Goal: Transaction & Acquisition: Book appointment/travel/reservation

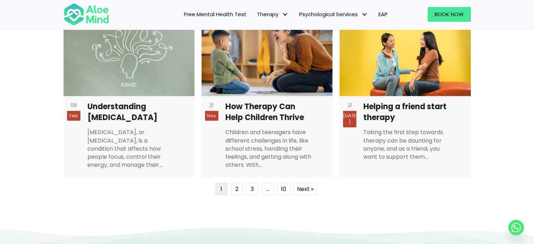
scroll to position [1755, 0]
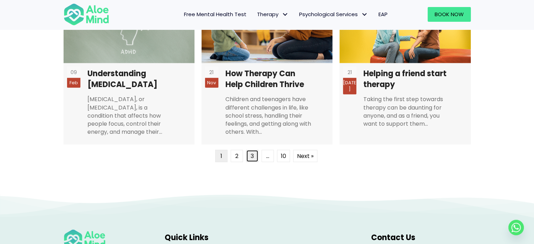
click at [248, 151] on link "3" at bounding box center [252, 156] width 12 height 12
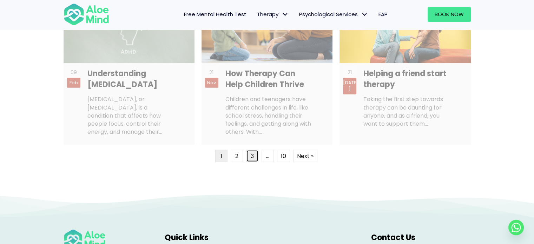
click at [253, 154] on link "3" at bounding box center [252, 156] width 12 height 12
click at [266, 159] on span "…" at bounding box center [268, 156] width 12 height 12
click at [277, 160] on ul "1 2 3 … 10 Next »" at bounding box center [267, 157] width 104 height 14
click at [281, 160] on link "10" at bounding box center [283, 156] width 13 height 12
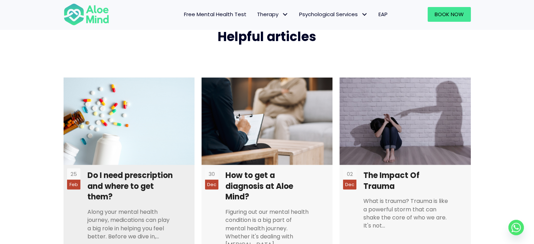
scroll to position [1724, 0]
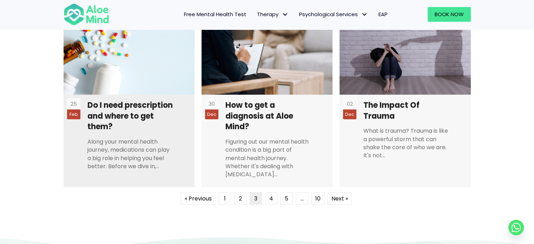
click at [158, 134] on div at bounding box center [130, 134] width 87 height 4
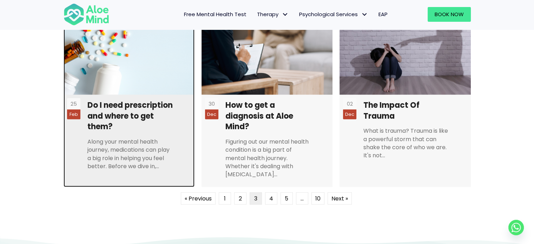
click at [143, 105] on link at bounding box center [129, 97] width 131 height 180
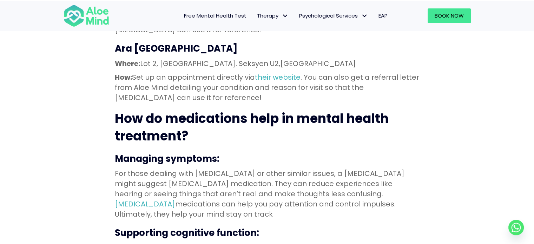
scroll to position [913, 0]
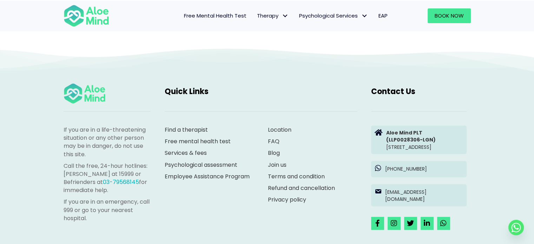
scroll to position [1898, 0]
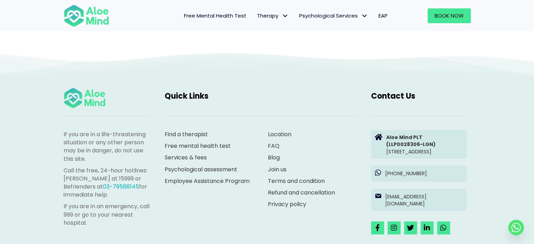
click at [273, 150] on div "Location FAQ Blog Join us Terms and condition Refund and cancellation Privacy p…" at bounding box center [312, 169] width 89 height 78
click at [273, 165] on link "Join us" at bounding box center [277, 169] width 19 height 8
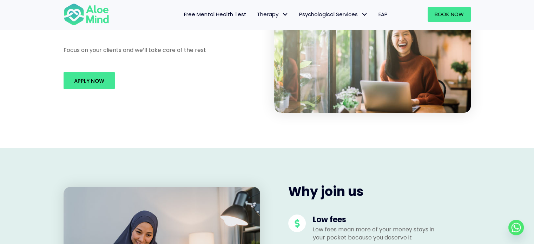
scroll to position [176, 0]
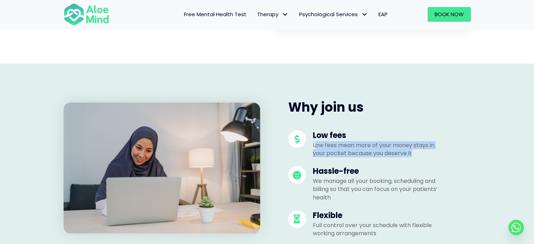
drag, startPoint x: 316, startPoint y: 144, endPoint x: 419, endPoint y: 151, distance: 103.4
click at [419, 151] on p "Low fees mean more of your money stays in your pocket because you deserve it" at bounding box center [378, 149] width 130 height 16
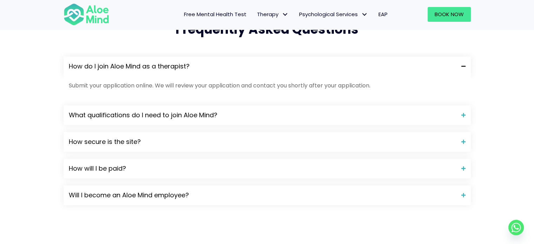
scroll to position [632, 0]
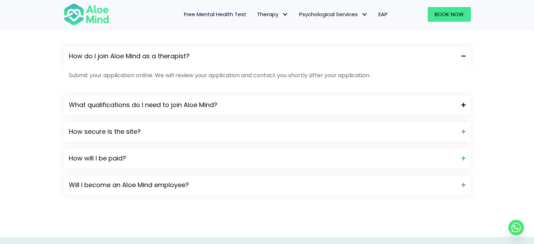
click at [236, 105] on span "What qualifications do I need to join Aloe Mind?" at bounding box center [262, 104] width 387 height 9
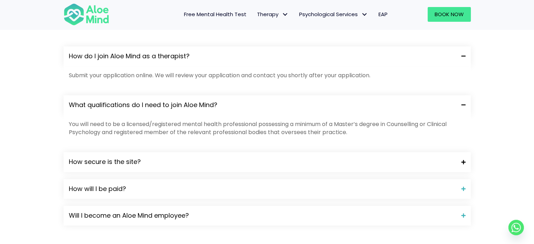
click at [170, 163] on span "How secure is the site?" at bounding box center [262, 161] width 387 height 9
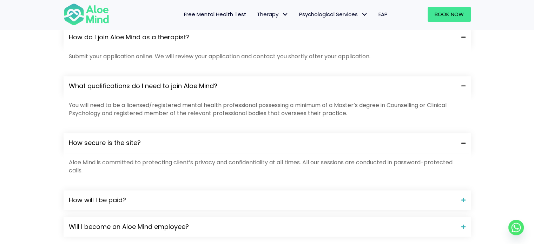
scroll to position [667, 0]
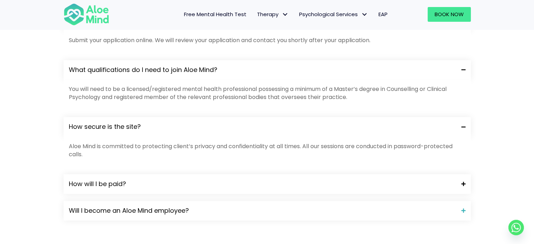
click at [198, 178] on div "How will I be paid?" at bounding box center [267, 184] width 407 height 20
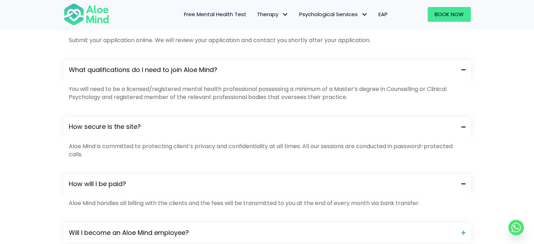
scroll to position [702, 0]
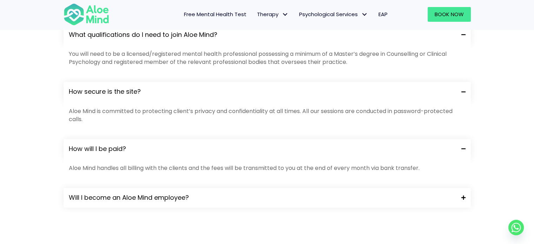
click at [219, 191] on div "Will I become an Aloe Mind employee?" at bounding box center [267, 198] width 407 height 20
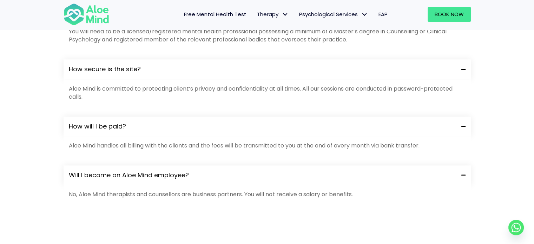
scroll to position [737, 0]
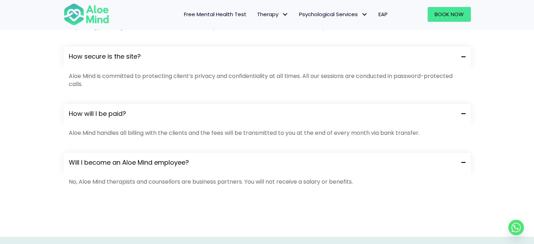
click at [220, 160] on span "Will I become an Aloe Mind employee?" at bounding box center [262, 162] width 387 height 9
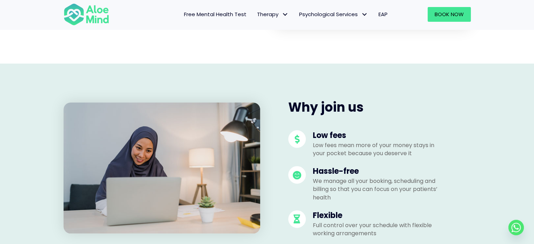
scroll to position [0, 0]
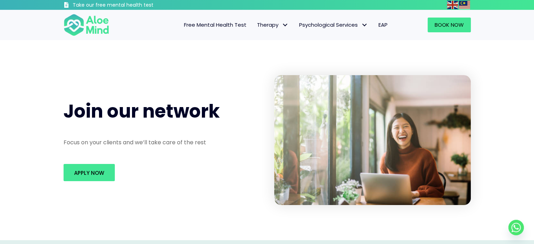
click at [98, 163] on div "Apply Now" at bounding box center [162, 172] width 211 height 31
click at [101, 168] on link "Apply Now" at bounding box center [89, 172] width 51 height 17
click at [100, 23] on img at bounding box center [87, 24] width 46 height 23
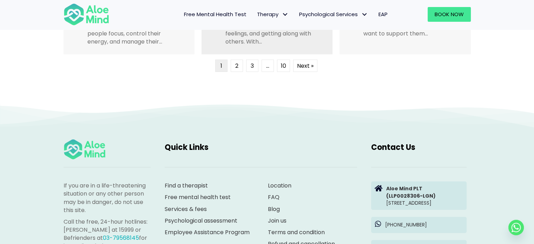
scroll to position [1737, 0]
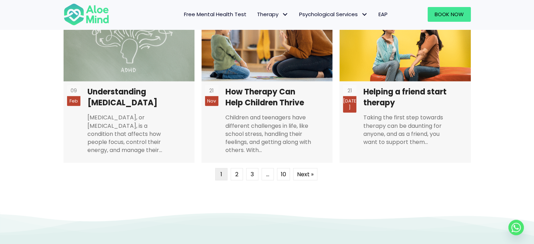
click at [235, 11] on span "Free Mental Health Test" at bounding box center [215, 14] width 62 height 7
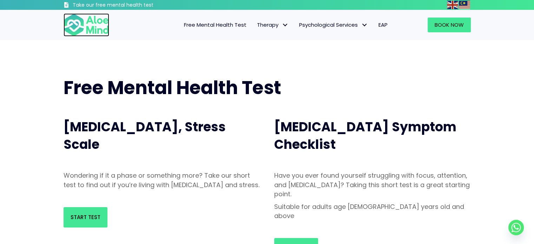
click at [93, 17] on img at bounding box center [87, 24] width 46 height 23
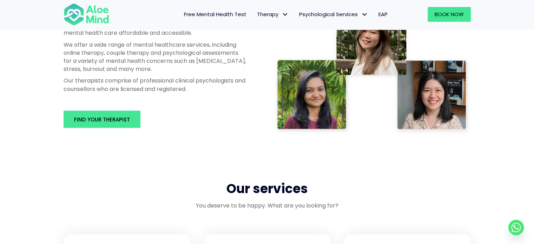
scroll to position [491, 0]
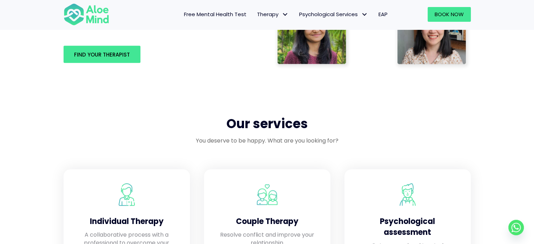
click at [99, 42] on div "Find your therapist" at bounding box center [155, 54] width 197 height 31
click at [101, 48] on link "Find your therapist" at bounding box center [102, 54] width 77 height 17
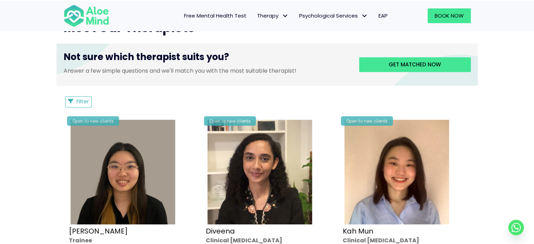
scroll to position [351, 0]
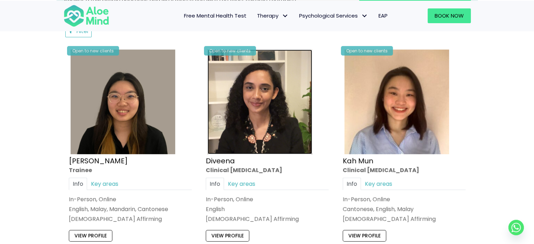
click at [237, 106] on img at bounding box center [259, 101] width 105 height 105
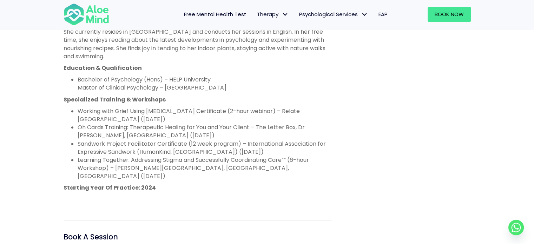
scroll to position [456, 0]
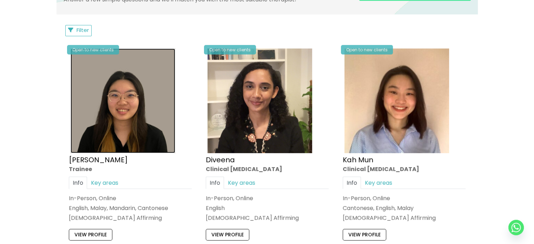
click at [150, 147] on img at bounding box center [123, 100] width 105 height 105
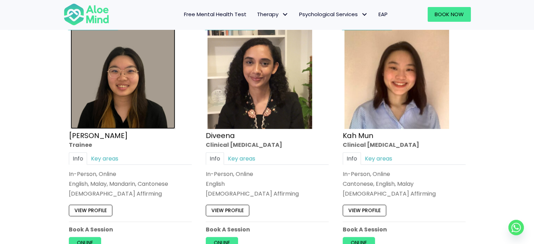
scroll to position [387, 0]
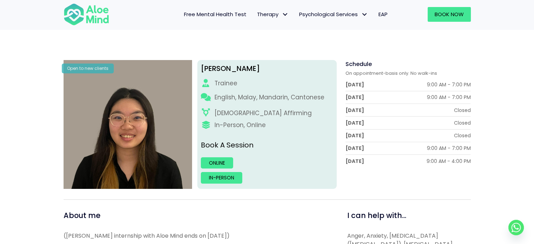
scroll to position [70, 0]
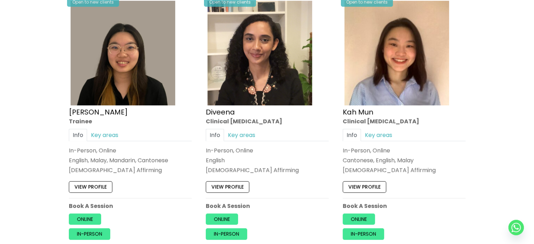
click at [350, 178] on div "View profile" at bounding box center [404, 185] width 123 height 15
click at [354, 186] on link "View profile" at bounding box center [365, 186] width 44 height 11
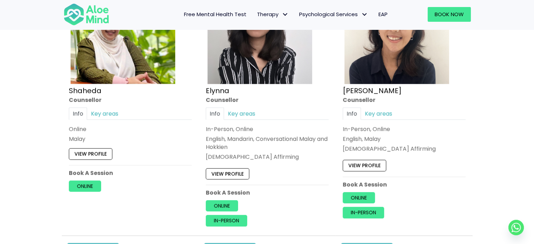
scroll to position [680, 0]
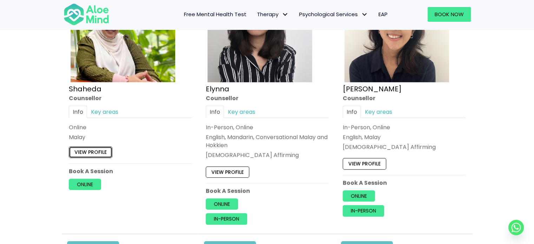
click at [98, 156] on link "View profile" at bounding box center [91, 152] width 44 height 11
click at [104, 110] on link "Key areas" at bounding box center [104, 112] width 35 height 12
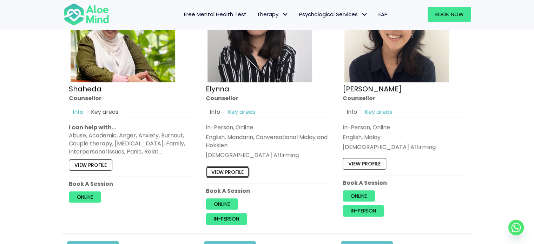
click at [226, 170] on link "View profile" at bounding box center [228, 171] width 44 height 11
click at [350, 161] on link "View profile" at bounding box center [365, 163] width 44 height 11
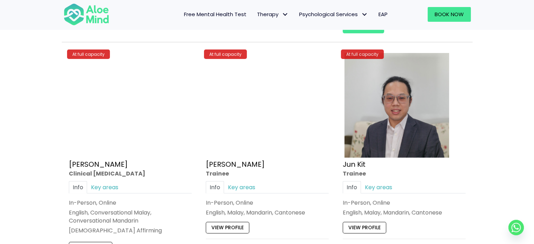
scroll to position [2470, 0]
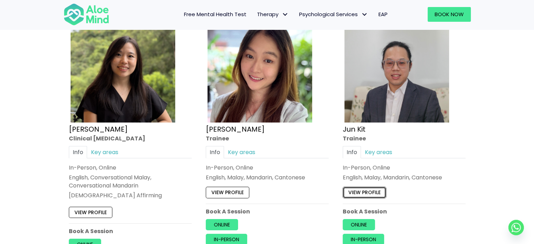
click at [378, 189] on link "View profile" at bounding box center [365, 192] width 44 height 11
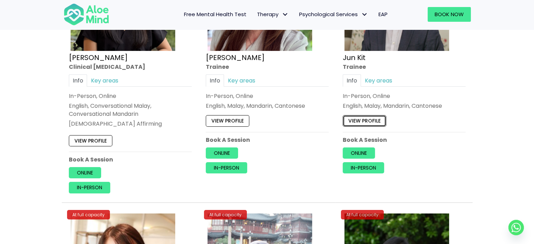
scroll to position [2506, 0]
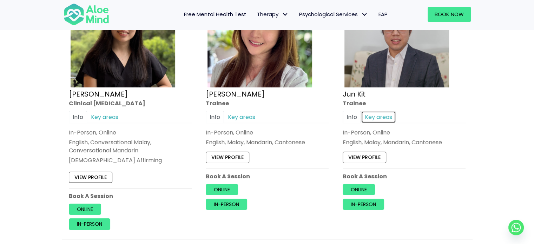
drag, startPoint x: 381, startPoint y: 109, endPoint x: 379, endPoint y: 114, distance: 4.9
click at [381, 111] on link "Key areas" at bounding box center [378, 117] width 35 height 12
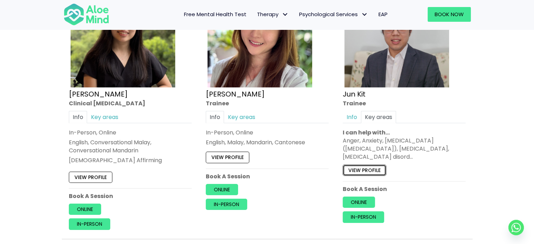
click at [375, 167] on link "View profile" at bounding box center [365, 170] width 44 height 11
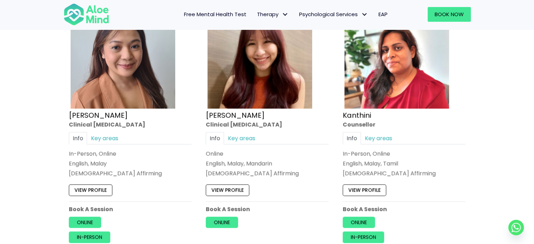
scroll to position [961, 0]
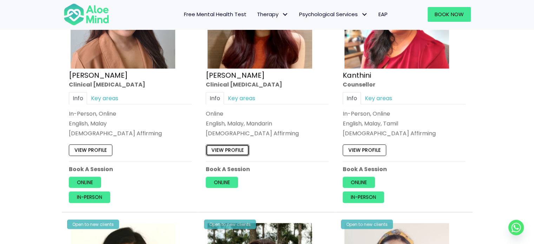
click at [242, 149] on link "View profile" at bounding box center [228, 149] width 44 height 11
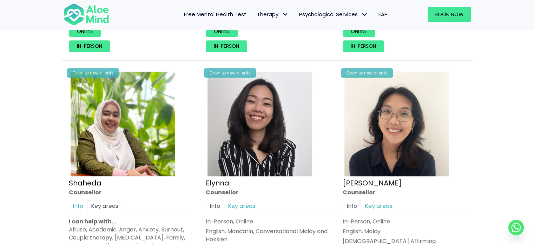
scroll to position [680, 0]
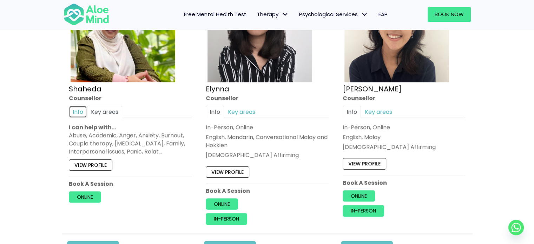
click at [82, 113] on link "Info" at bounding box center [78, 112] width 18 height 12
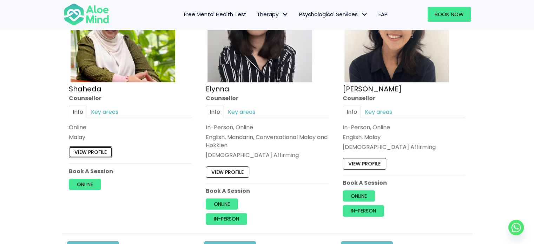
click at [90, 151] on link "View profile" at bounding box center [91, 152] width 44 height 11
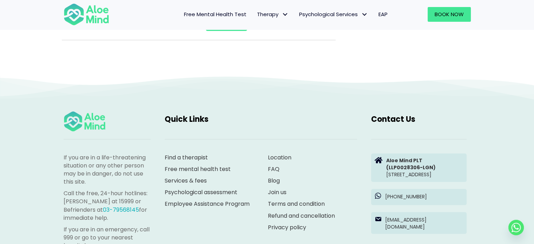
scroll to position [3243, 0]
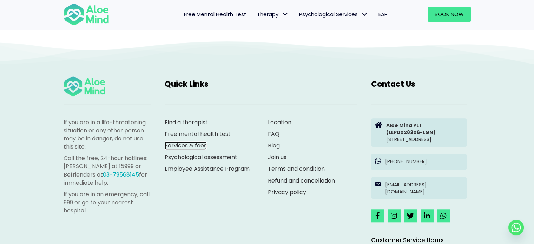
click at [193, 141] on link "Services & fees" at bounding box center [186, 145] width 42 height 8
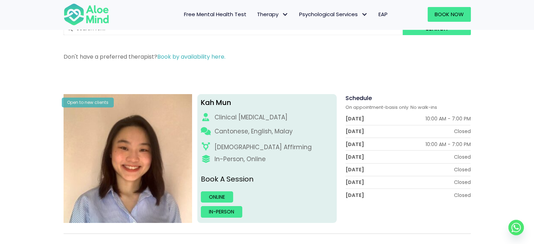
scroll to position [35, 0]
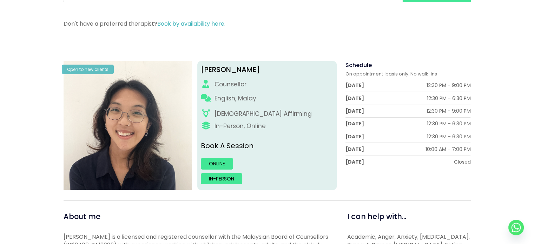
scroll to position [69, 0]
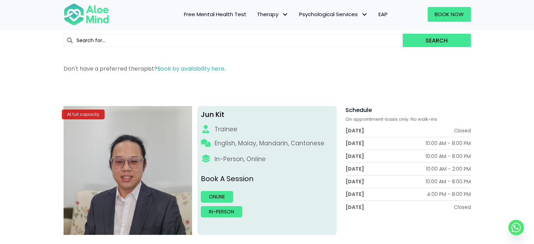
scroll to position [35, 0]
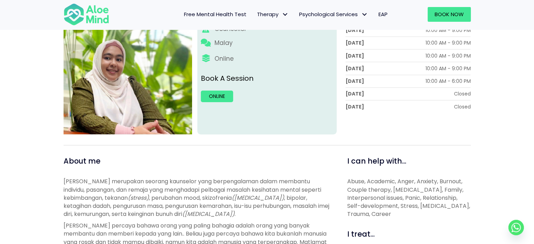
scroll to position [70, 0]
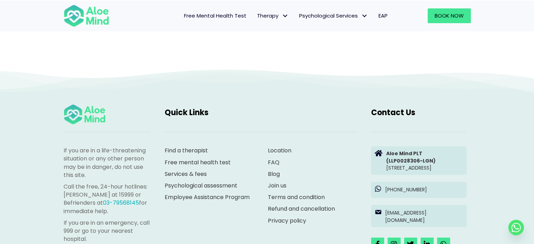
scroll to position [1893, 0]
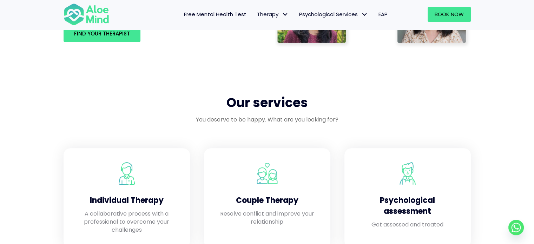
scroll to position [422, 0]
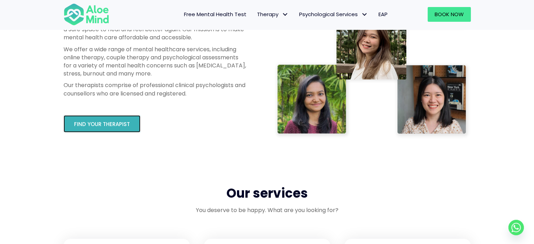
click at [124, 130] on link "Find your therapist" at bounding box center [102, 123] width 77 height 17
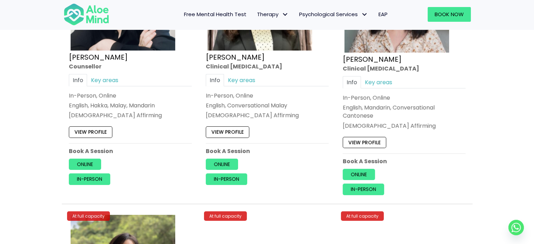
scroll to position [2212, 0]
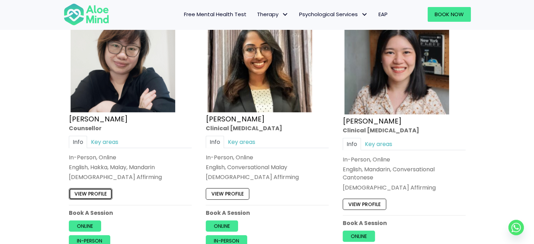
click at [101, 188] on link "View profile" at bounding box center [91, 193] width 44 height 11
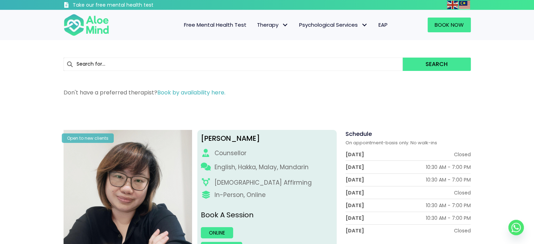
click at [208, 135] on div "[PERSON_NAME]" at bounding box center [267, 138] width 132 height 10
copy div "[PERSON_NAME]"
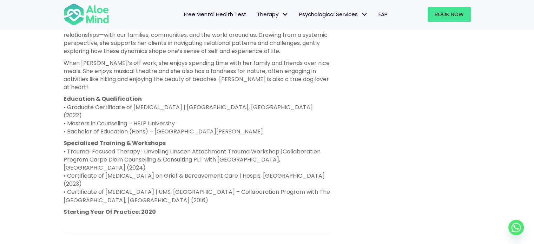
scroll to position [456, 0]
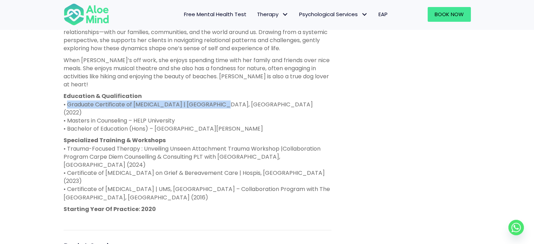
drag, startPoint x: 85, startPoint y: 94, endPoint x: 212, endPoint y: 98, distance: 127.1
click at [212, 98] on p "Education & Qualification • Graduate Certificate of [MEDICAL_DATA] | [GEOGRAPHI…" at bounding box center [198, 112] width 268 height 41
copy p "Graduate Certificate of [MEDICAL_DATA] | Delta Clinic"
click at [185, 92] on p "Education & Qualification • Graduate Certificate of [MEDICAL_DATA] | [GEOGRAPHI…" at bounding box center [198, 112] width 268 height 41
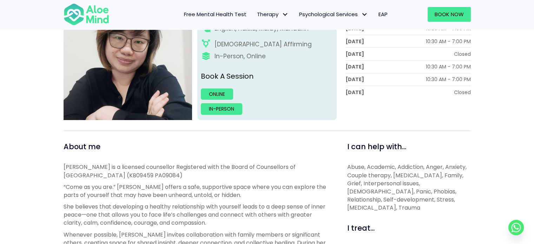
scroll to position [70, 0]
